Goal: Find specific page/section: Find specific page/section

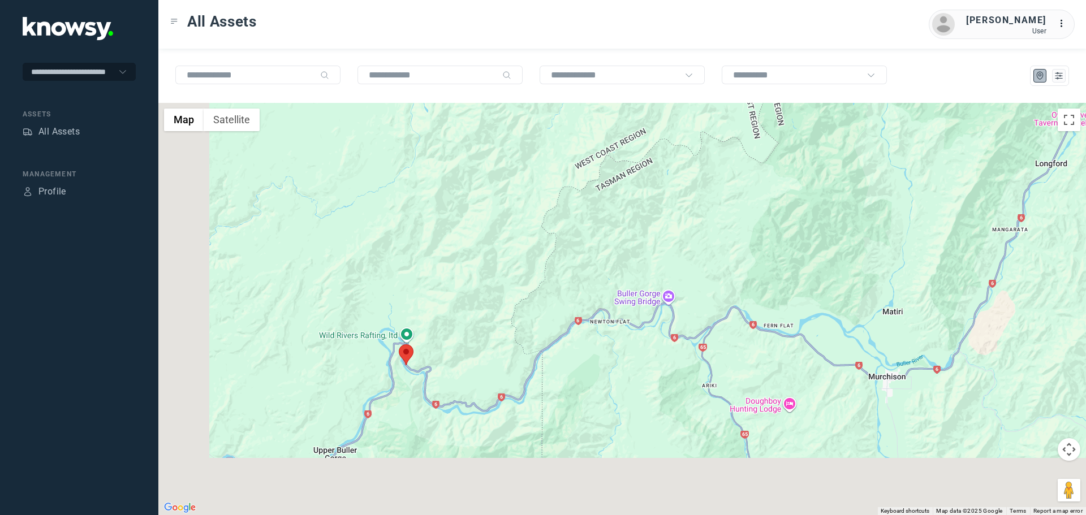
drag, startPoint x: 388, startPoint y: 449, endPoint x: 390, endPoint y: 413, distance: 35.8
click at [454, 373] on div at bounding box center [622, 309] width 928 height 412
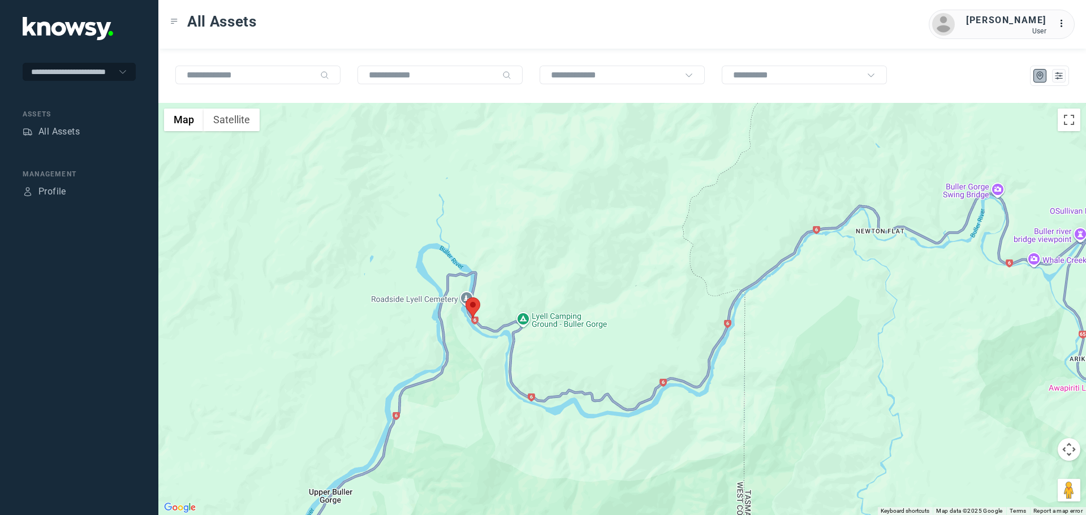
drag, startPoint x: 418, startPoint y: 390, endPoint x: 470, endPoint y: 396, distance: 52.4
click at [470, 396] on div at bounding box center [622, 309] width 928 height 412
click at [466, 298] on area at bounding box center [466, 298] width 0 height 0
click at [622, 309] on div at bounding box center [1086, 309] width 928 height 0
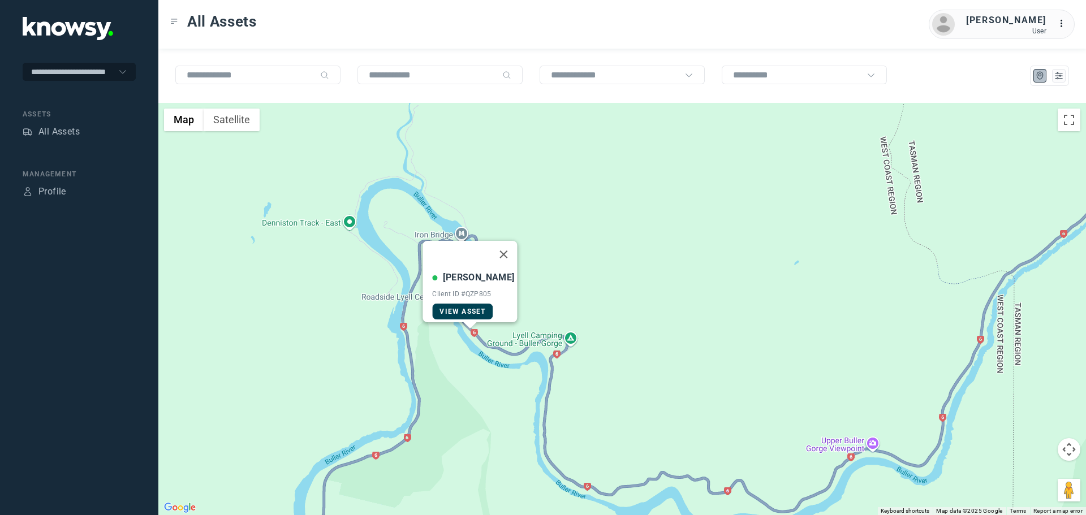
click at [476, 308] on span "View Asset" at bounding box center [463, 312] width 46 height 8
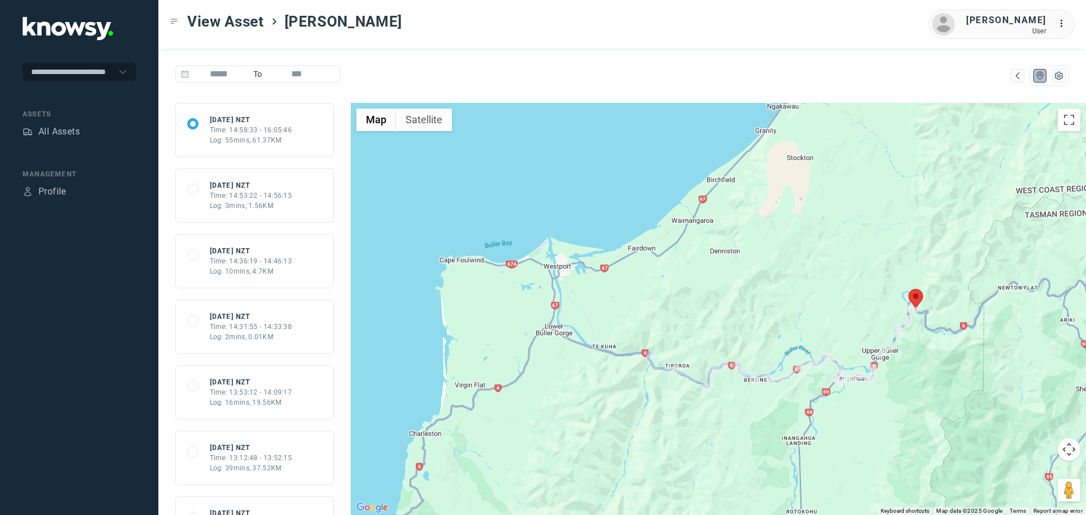
drag, startPoint x: 651, startPoint y: 445, endPoint x: 691, endPoint y: 421, distance: 46.7
click at [691, 421] on div at bounding box center [718, 309] width 735 height 412
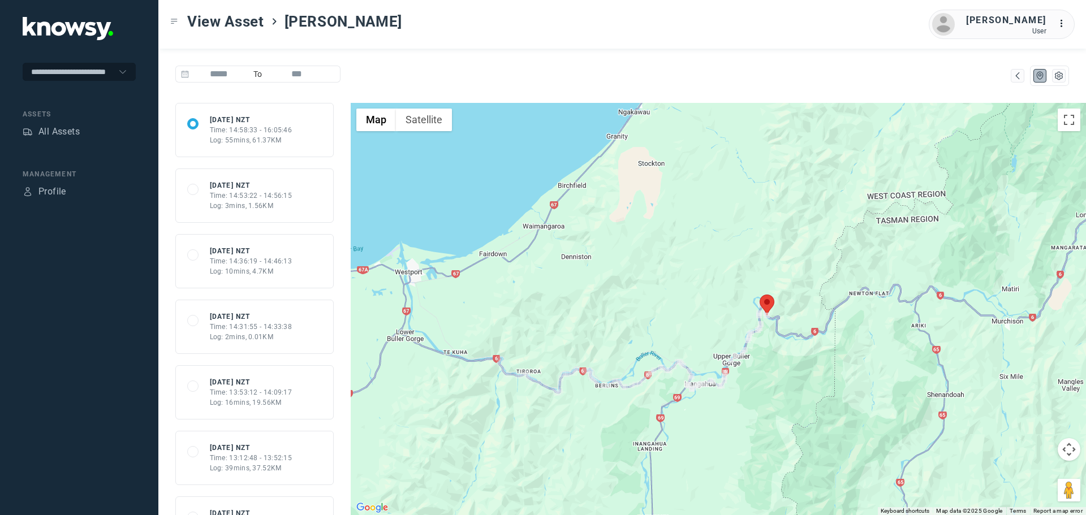
drag, startPoint x: 788, startPoint y: 446, endPoint x: 702, endPoint y: 414, distance: 91.8
click at [648, 452] on div at bounding box center [718, 309] width 735 height 412
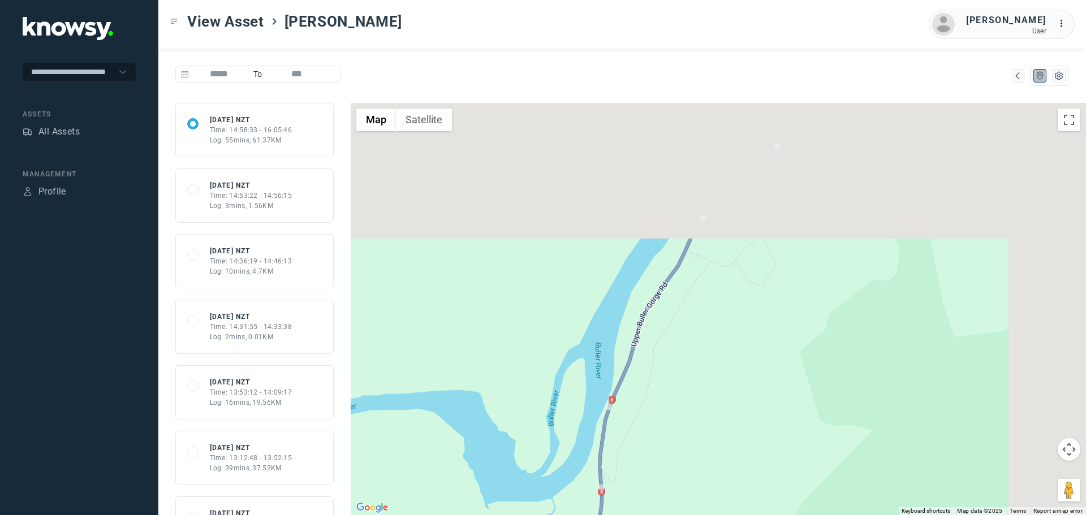
drag, startPoint x: 799, startPoint y: 230, endPoint x: 691, endPoint y: 395, distance: 198.2
click at [691, 395] on div at bounding box center [718, 309] width 735 height 412
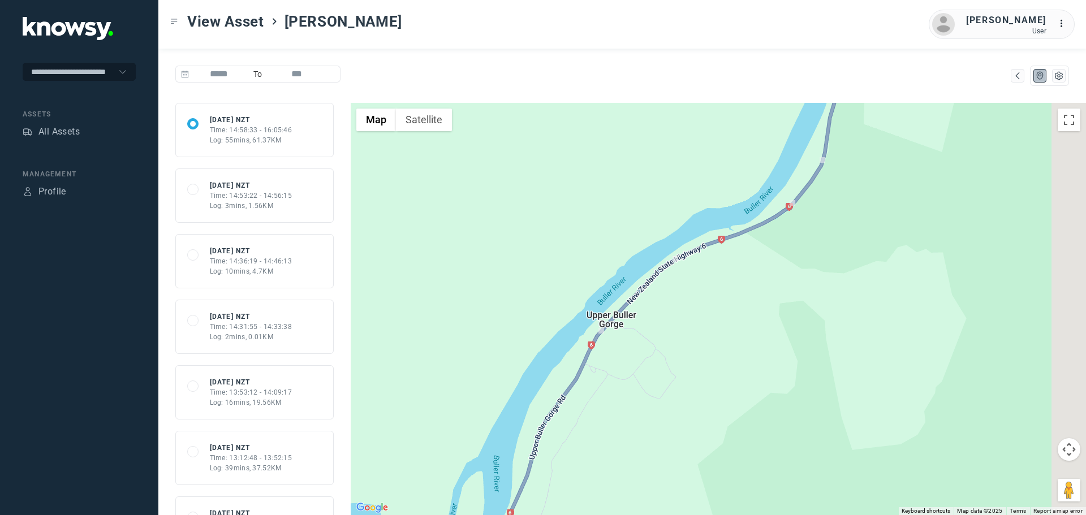
drag, startPoint x: 801, startPoint y: 238, endPoint x: 714, endPoint y: 332, distance: 127.3
click at [714, 332] on div at bounding box center [718, 309] width 735 height 412
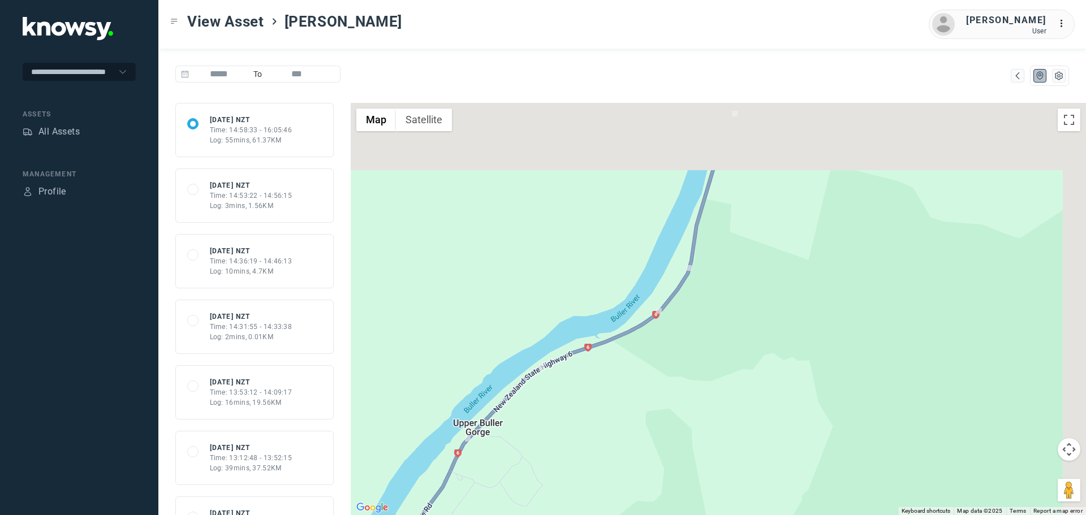
drag, startPoint x: 907, startPoint y: 277, endPoint x: 772, endPoint y: 386, distance: 173.8
click at [772, 386] on div at bounding box center [718, 309] width 735 height 412
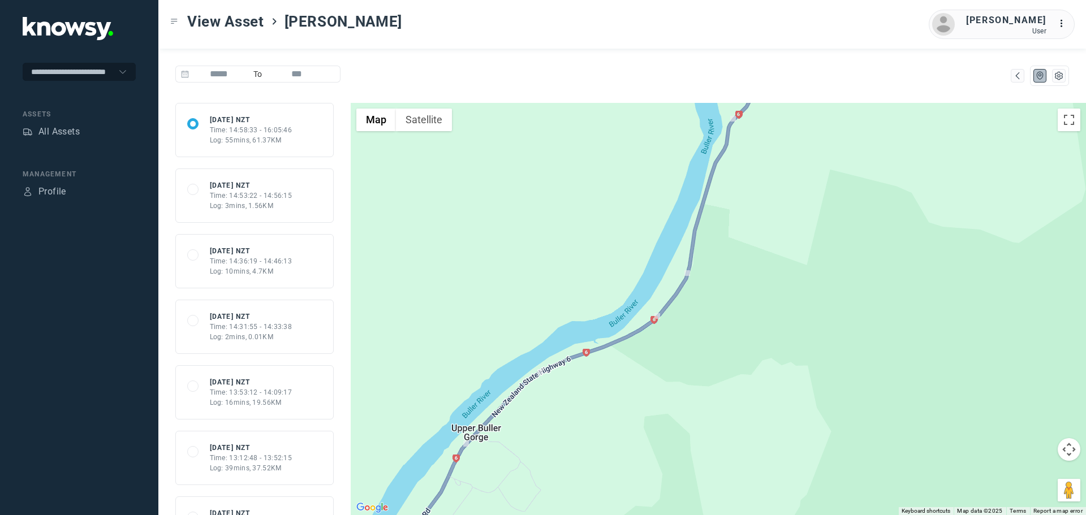
drag, startPoint x: 844, startPoint y: 205, endPoint x: 796, endPoint y: 331, distance: 134.5
click at [796, 331] on div at bounding box center [718, 309] width 735 height 412
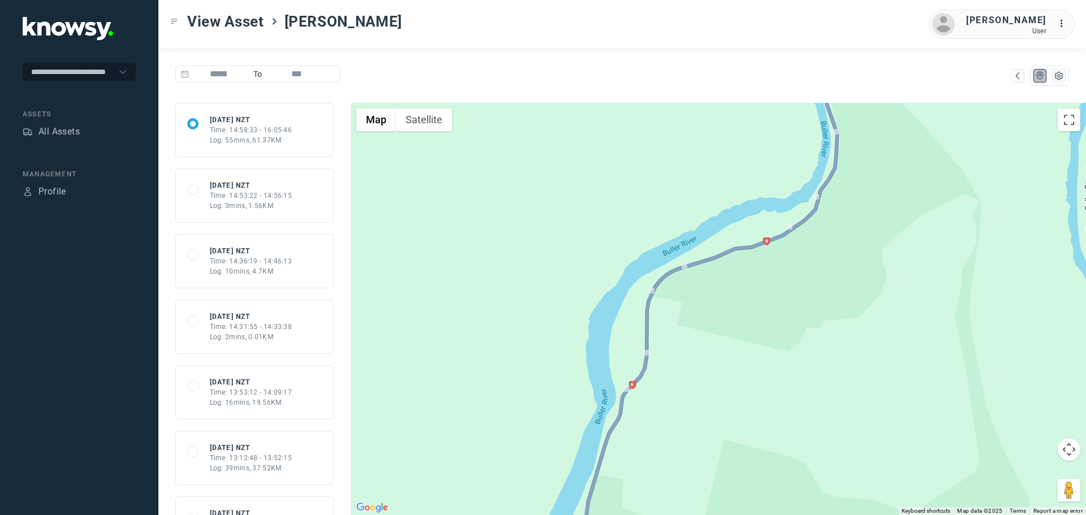
drag, startPoint x: 857, startPoint y: 245, endPoint x: 815, endPoint y: 363, distance: 124.7
click at [815, 363] on div at bounding box center [718, 309] width 735 height 412
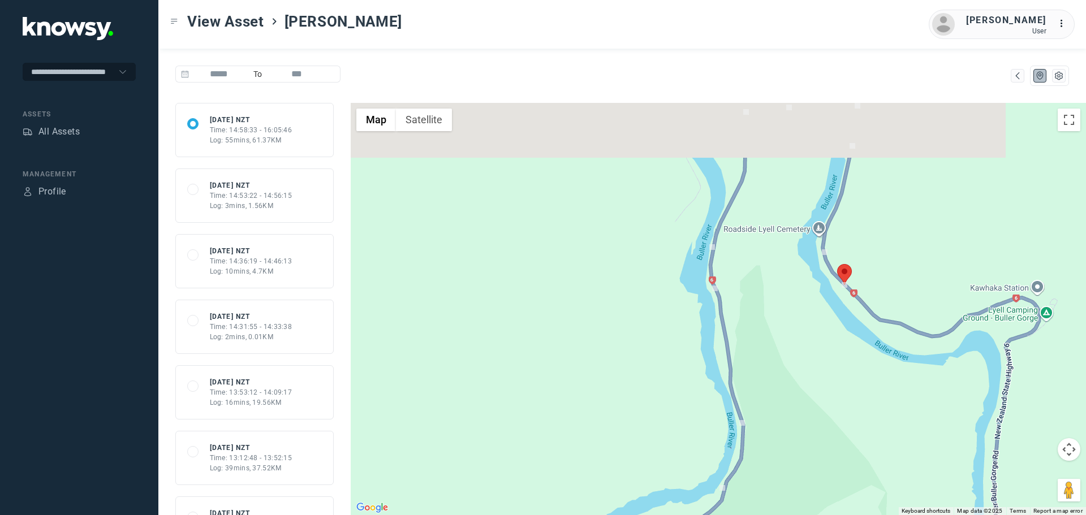
drag, startPoint x: 831, startPoint y: 231, endPoint x: 797, endPoint y: 367, distance: 139.4
click at [797, 367] on div at bounding box center [718, 309] width 735 height 412
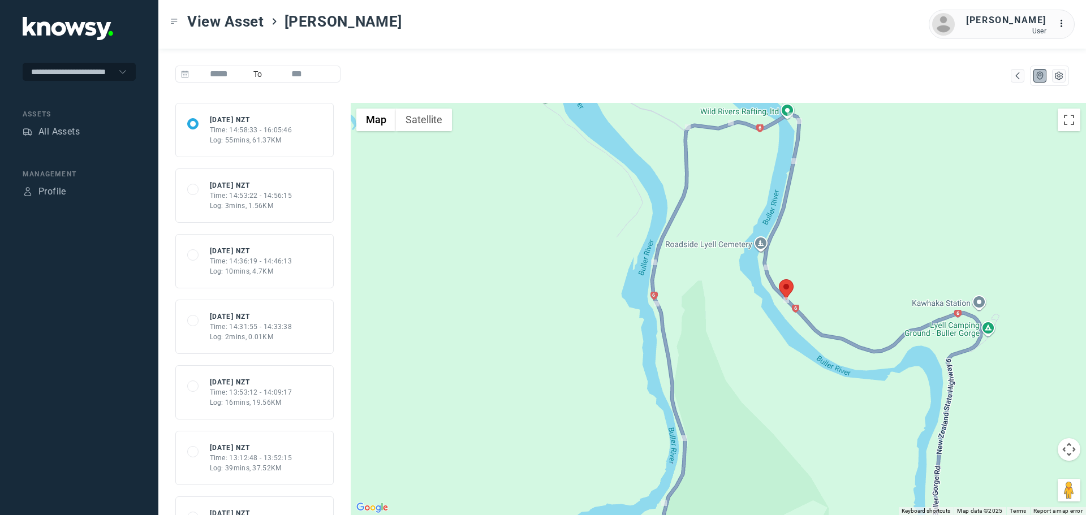
drag, startPoint x: 817, startPoint y: 312, endPoint x: 751, endPoint y: 266, distance: 80.5
click at [751, 266] on div at bounding box center [718, 309] width 735 height 412
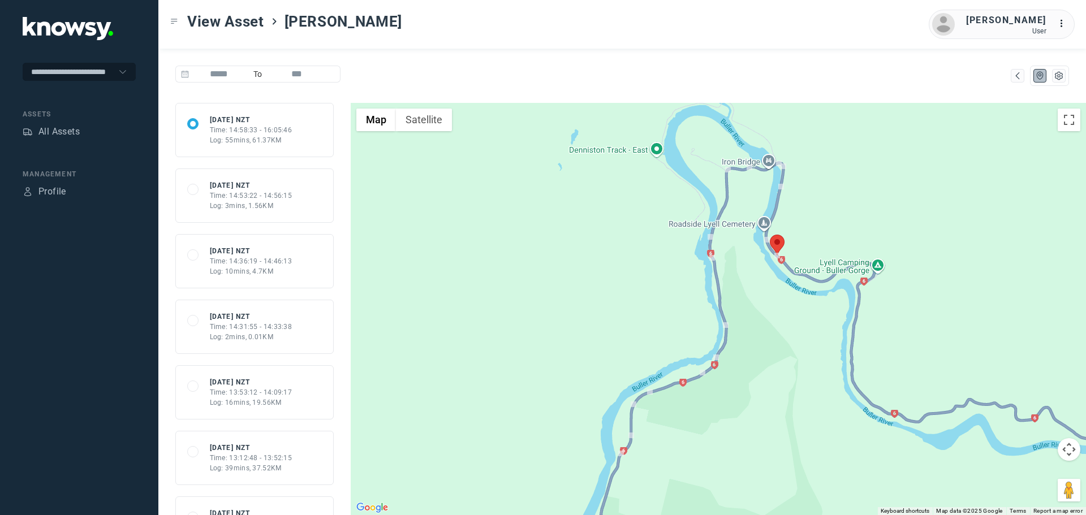
click at [774, 389] on div at bounding box center [718, 309] width 735 height 412
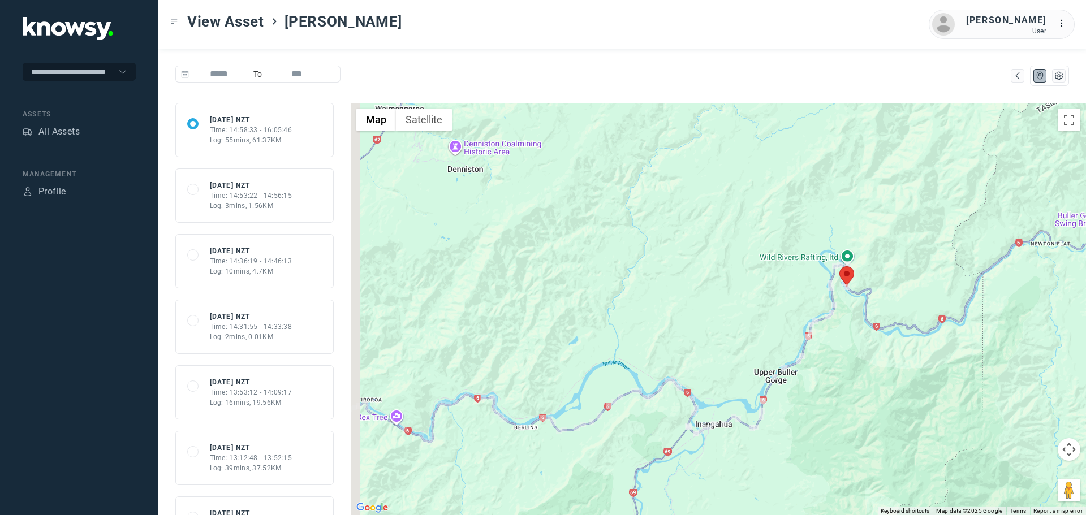
drag, startPoint x: 665, startPoint y: 445, endPoint x: 874, endPoint y: 259, distance: 279.7
click at [874, 259] on div at bounding box center [718, 309] width 735 height 412
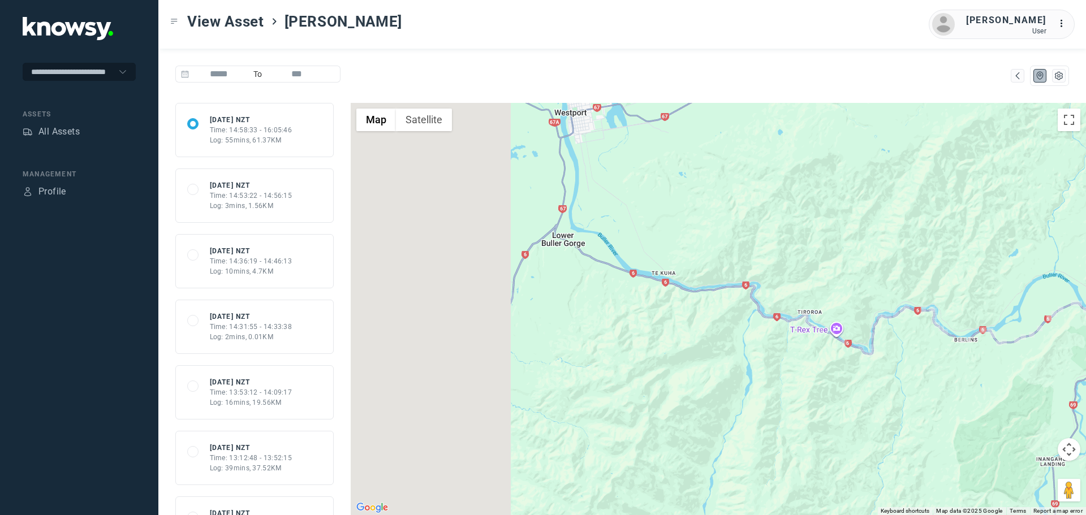
drag, startPoint x: 617, startPoint y: 339, endPoint x: 888, endPoint y: 364, distance: 271.6
click at [897, 360] on div at bounding box center [718, 309] width 735 height 412
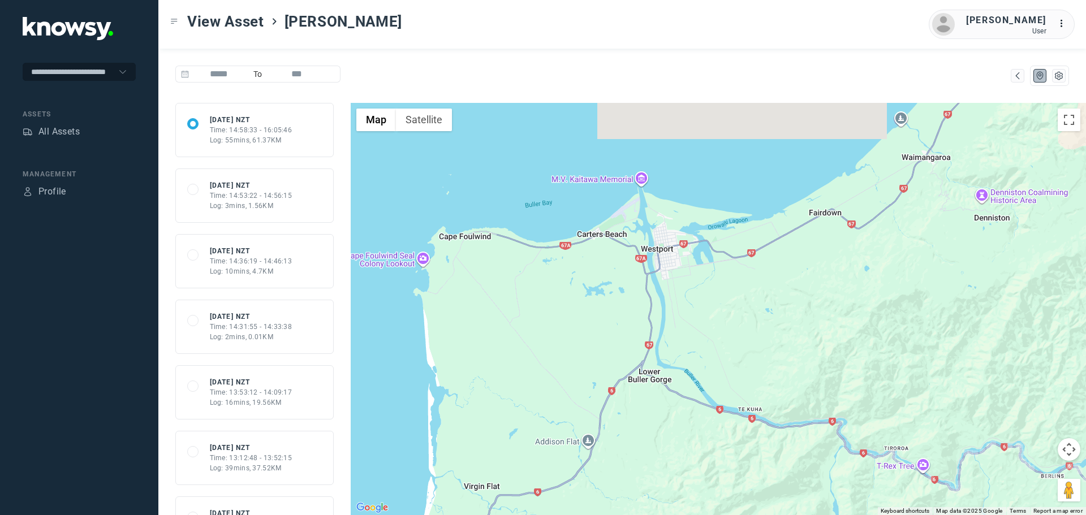
drag, startPoint x: 678, startPoint y: 309, endPoint x: 700, endPoint y: 444, distance: 137.1
click at [700, 444] on div at bounding box center [718, 309] width 735 height 412
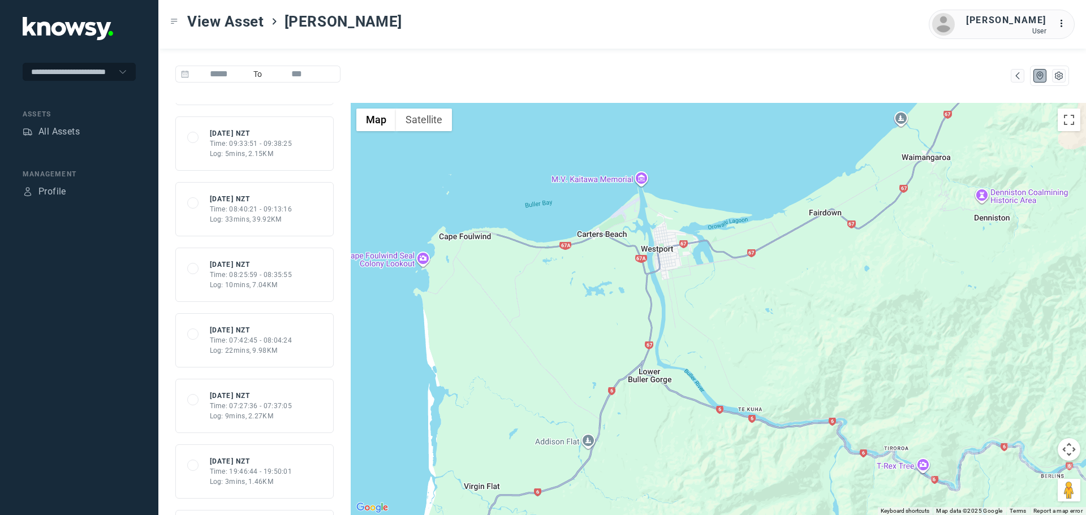
scroll to position [849, 0]
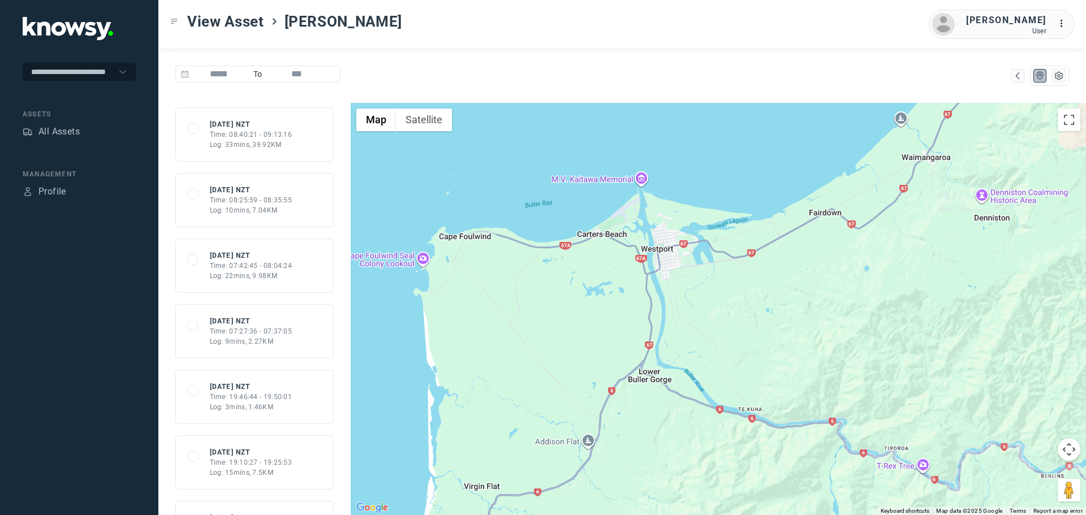
click at [247, 326] on div "Time: 07:27:36 - 07:37:05" at bounding box center [251, 331] width 83 height 10
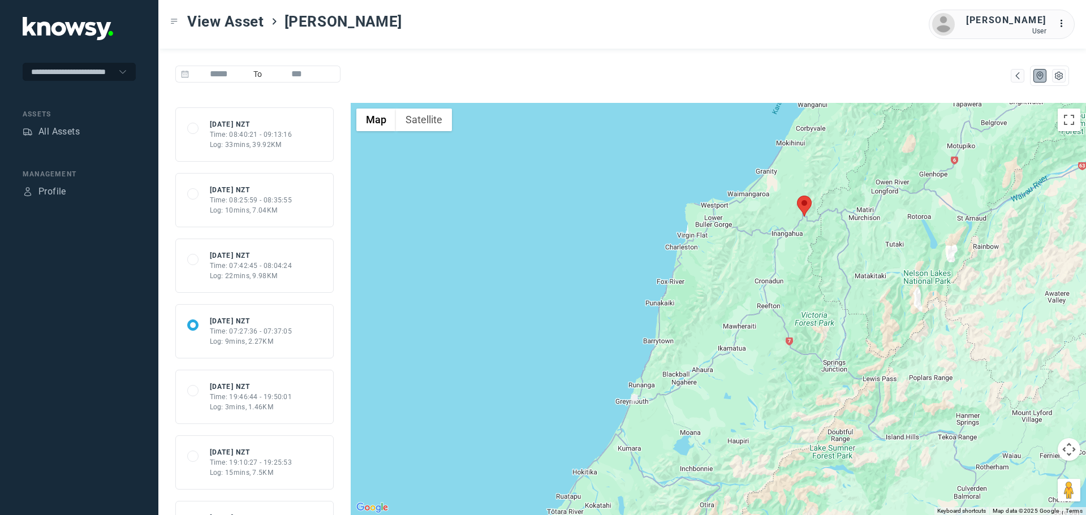
click at [244, 390] on div "[DATE] NZT" at bounding box center [251, 387] width 83 height 10
